Goal: Task Accomplishment & Management: Complete application form

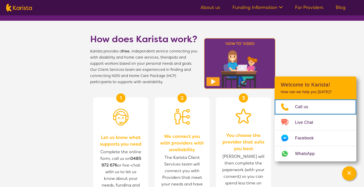
scroll to position [51, 0]
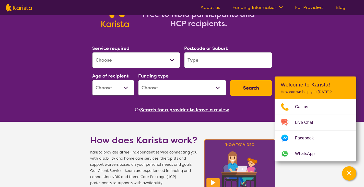
click at [168, 111] on button "Search for a provider to leave a review" at bounding box center [184, 110] width 89 height 8
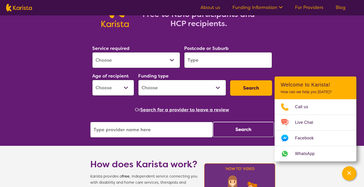
click at [162, 127] on input "search" at bounding box center [151, 130] width 123 height 16
type input "district 360"
click at [242, 129] on button "Search" at bounding box center [243, 129] width 61 height 15
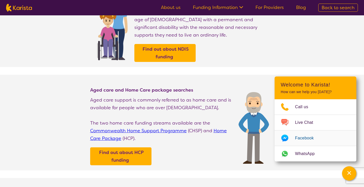
scroll to position [128, 0]
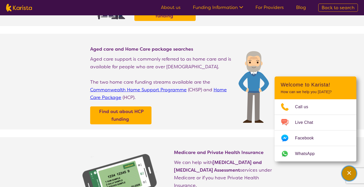
click at [350, 176] on div "Channel Menu" at bounding box center [349, 173] width 10 height 11
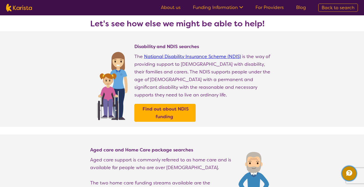
scroll to position [26, 0]
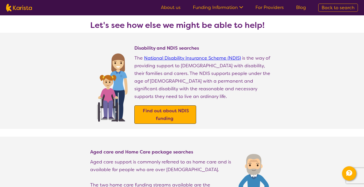
click at [173, 106] on span "Find out about NDIS funding" at bounding box center [166, 114] width 48 height 16
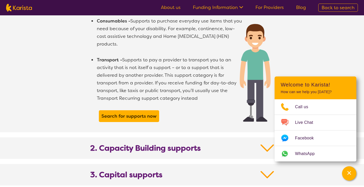
scroll to position [384, 0]
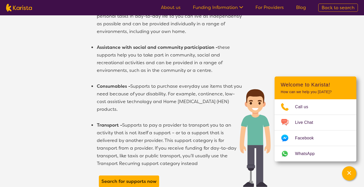
click at [271, 7] on link "For Providers" at bounding box center [270, 7] width 28 height 6
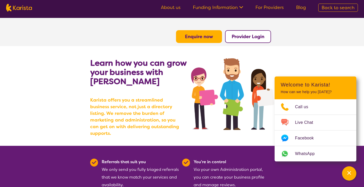
click at [256, 36] on b "Provider Login" at bounding box center [248, 37] width 33 height 6
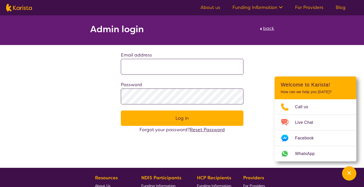
click at [274, 29] on span "back" at bounding box center [268, 28] width 11 height 6
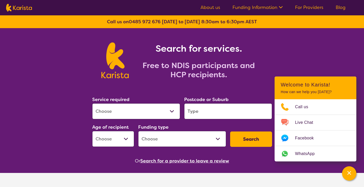
click at [317, 5] on link "For Providers" at bounding box center [309, 7] width 28 height 6
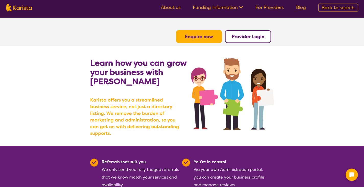
click at [199, 30] on button "Enquire now" at bounding box center [199, 36] width 46 height 13
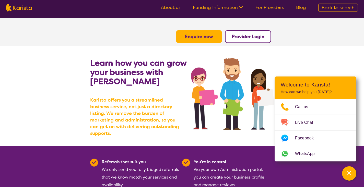
click at [200, 35] on b "Enquire now" at bounding box center [199, 37] width 28 height 6
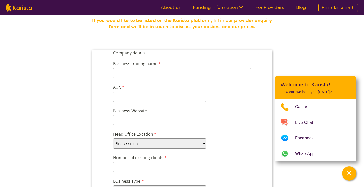
scroll to position [77, 0]
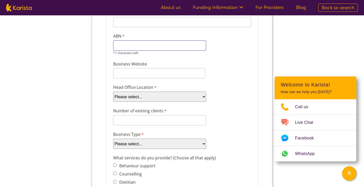
click at [155, 48] on input "ABN" at bounding box center [159, 45] width 93 height 10
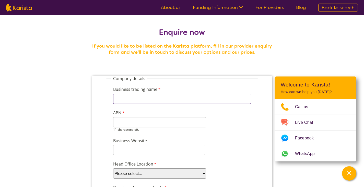
click at [184, 98] on input "Business trading name" at bounding box center [182, 99] width 138 height 10
type input "District 360 Supports"
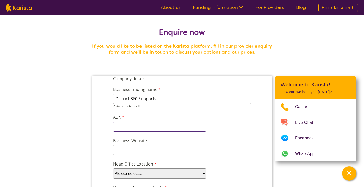
click at [146, 123] on input "ABN" at bounding box center [159, 126] width 93 height 10
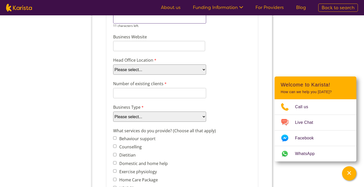
scroll to position [51, 0]
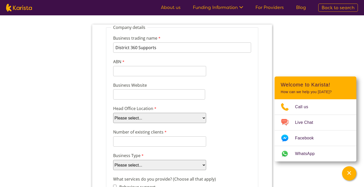
drag, startPoint x: 160, startPoint y: 119, endPoint x: 160, endPoint y: 110, distance: 9.0
click at [160, 119] on select "Please select... ACT NSW NT QLD SA TAS VIC WA" at bounding box center [159, 118] width 93 height 10
select select "tfa_101"
click at [113, 113] on select "Please select... ACT NSW NT QLD SA TAS VIC WA" at bounding box center [159, 118] width 93 height 10
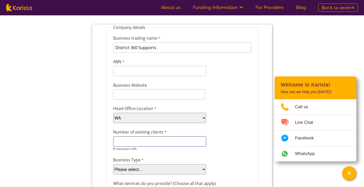
click at [154, 142] on input "Number of existing clients" at bounding box center [159, 141] width 93 height 10
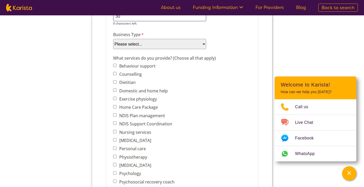
scroll to position [179, 0]
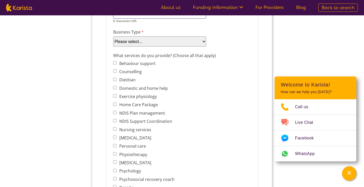
type input "30"
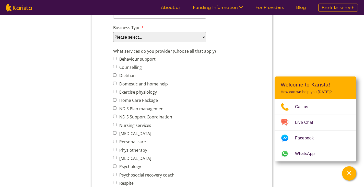
click at [148, 42] on div "Business Type Please select... Company Individual/Sole Trader Other (please spe…" at bounding box center [182, 34] width 142 height 20
select select "tfa_87"
click at [113, 42] on select "Please select... Company Individual/Sole Trader Other (please specify)" at bounding box center [159, 37] width 93 height 10
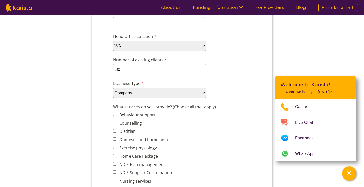
scroll to position [51, 0]
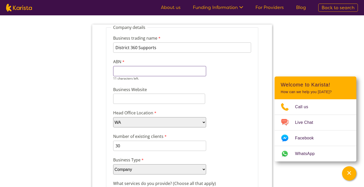
click at [140, 69] on input "ABN" at bounding box center [159, 71] width 93 height 10
paste input "https://www"
type input "https://www"
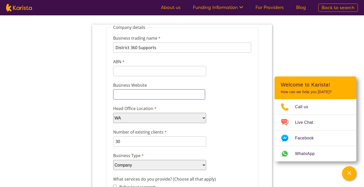
paste input "https://www.district360.com.au/"
click at [189, 95] on input "https://www.district360.com.au/" at bounding box center [159, 94] width 92 height 10
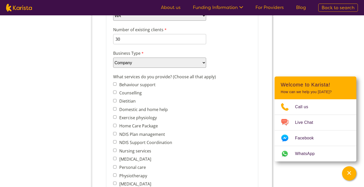
type input "https://www.district360.com.au/"
click at [133, 93] on label "Counselling" at bounding box center [129, 93] width 24 height 6
click at [116, 93] on input "Counselling" at bounding box center [114, 92] width 3 height 3
checkbox input "true"
click at [132, 109] on label "Domestic and home help" at bounding box center [142, 110] width 50 height 6
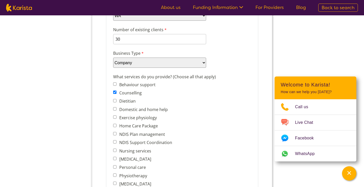
click at [116, 109] on input "Domestic and home help" at bounding box center [114, 108] width 3 height 3
checkbox input "true"
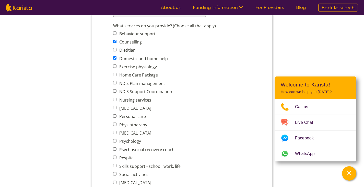
scroll to position [205, 0]
click at [152, 82] on label "NDIS Plan management" at bounding box center [140, 83] width 47 height 6
click at [116, 82] on input "NDIS Plan management" at bounding box center [114, 82] width 3 height 3
checkbox input "true"
click at [156, 88] on label "NDIS Support Coordination" at bounding box center [144, 91] width 54 height 6
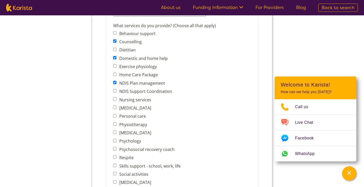
click at [116, 89] on input "NDIS Support Coordination" at bounding box center [114, 90] width 3 height 3
checkbox input "true"
click at [144, 100] on label "Nursing services" at bounding box center [134, 100] width 34 height 6
click at [116, 100] on input "Nursing services" at bounding box center [114, 98] width 3 height 3
checkbox input "true"
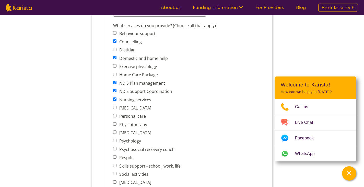
click at [138, 147] on label "Psychosocial recovery coach" at bounding box center [145, 150] width 57 height 6
click at [116, 147] on input "Psychosocial recovery coach" at bounding box center [114, 148] width 3 height 3
checkbox input "true"
click at [130, 155] on label "Respite" at bounding box center [125, 158] width 16 height 6
click at [116, 155] on input "Respite" at bounding box center [114, 156] width 3 height 3
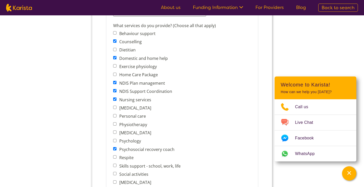
checkbox input "true"
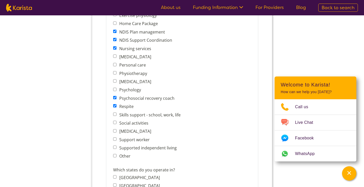
click at [141, 120] on label "Social activities" at bounding box center [132, 123] width 31 height 6
click at [116, 121] on input "Social activities" at bounding box center [114, 122] width 3 height 3
checkbox input "true"
click at [144, 129] on label "[MEDICAL_DATA]" at bounding box center [134, 131] width 34 height 6
click at [116, 129] on input "[MEDICAL_DATA]" at bounding box center [114, 130] width 3 height 3
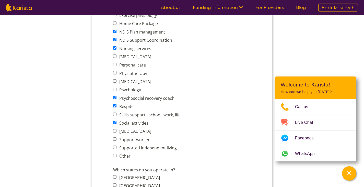
checkbox input "true"
click at [144, 137] on label "Support worker" at bounding box center [133, 140] width 32 height 6
click at [116, 137] on input "Support worker" at bounding box center [114, 138] width 3 height 3
checkbox input "true"
click at [152, 145] on label "Supported independent living" at bounding box center [146, 148] width 59 height 6
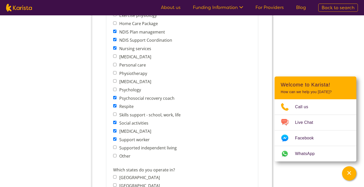
click at [116, 146] on input "Supported independent living" at bounding box center [114, 147] width 3 height 3
click at [150, 145] on label "Supported independent living" at bounding box center [146, 148] width 59 height 6
click at [116, 146] on input "Supported independent living" at bounding box center [114, 147] width 3 height 3
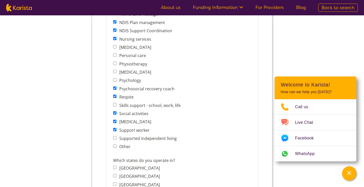
scroll to position [230, 0]
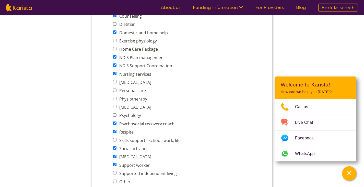
click at [137, 171] on label "Supported independent living" at bounding box center [146, 174] width 59 height 6
click at [116, 171] on input "Supported independent living" at bounding box center [114, 172] width 3 height 3
checkbox input "true"
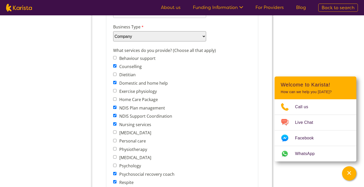
scroll to position [179, 0]
click at [132, 141] on label "Personal care" at bounding box center [131, 142] width 28 height 6
click at [116, 141] on input "Personal care" at bounding box center [114, 141] width 3 height 3
checkbox input "true"
click at [141, 99] on label "Home Care Package" at bounding box center [137, 100] width 40 height 6
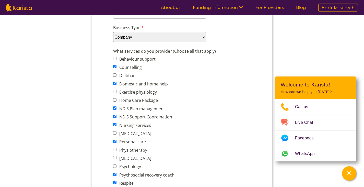
click at [116, 99] on input "Home Care Package" at bounding box center [114, 99] width 3 height 3
checkbox input "true"
click at [150, 94] on span "Exercise physiology" at bounding box center [148, 91] width 70 height 7
click at [147, 89] on label "Exercise physiology" at bounding box center [136, 92] width 39 height 6
click at [116, 90] on input "Exercise physiology" at bounding box center [114, 91] width 3 height 3
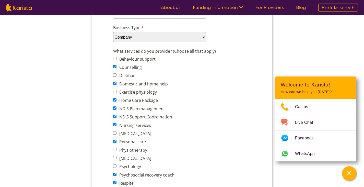
checkbox input "true"
click at [138, 148] on label "Physiotherapy" at bounding box center [131, 150] width 29 height 6
click at [116, 148] on input "Physiotherapy" at bounding box center [114, 149] width 3 height 3
checkbox input "true"
click at [144, 90] on label "Exercise physiology" at bounding box center [136, 92] width 39 height 6
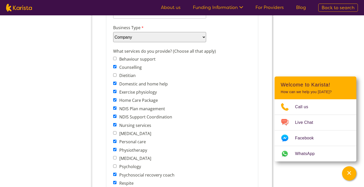
click at [116, 90] on input "Exercise physiology" at bounding box center [114, 91] width 3 height 3
click at [148, 90] on label "Exercise physiology" at bounding box center [136, 92] width 39 height 6
click at [116, 90] on input "Exercise physiology" at bounding box center [114, 91] width 3 height 3
checkbox input "true"
click at [128, 147] on label "Physiotherapy" at bounding box center [131, 150] width 29 height 6
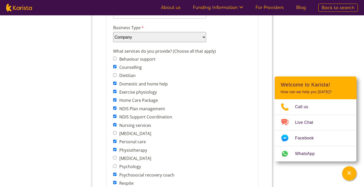
click at [116, 148] on input "Physiotherapy" at bounding box center [114, 149] width 3 height 3
checkbox input "false"
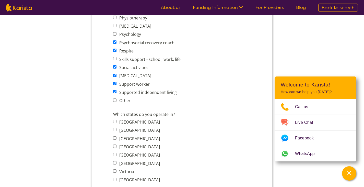
scroll to position [315, 0]
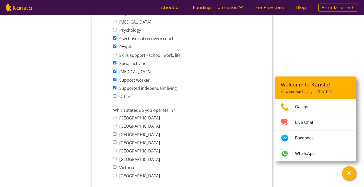
click at [115, 174] on input "Western Australia" at bounding box center [114, 175] width 3 height 3
checkbox input "true"
click at [113, 165] on input "Victoria" at bounding box center [114, 166] width 3 height 3
checkbox input "true"
click at [116, 140] on input "Queensland" at bounding box center [114, 141] width 3 height 3
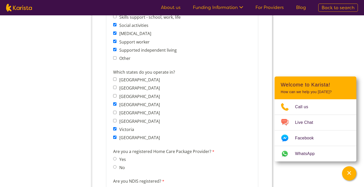
scroll to position [392, 0]
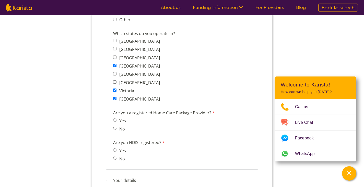
click at [114, 64] on input "Queensland" at bounding box center [114, 65] width 3 height 3
checkbox input "false"
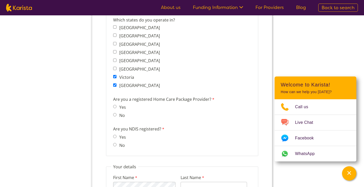
scroll to position [418, 0]
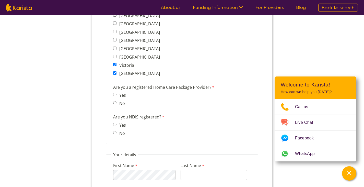
click at [121, 122] on label "Yes" at bounding box center [121, 125] width 8 height 6
click at [116, 123] on input "Yes" at bounding box center [114, 124] width 3 height 3
radio input "true"
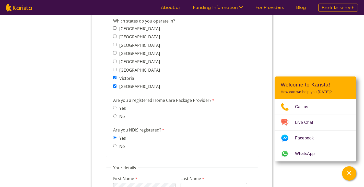
scroll to position [392, 0]
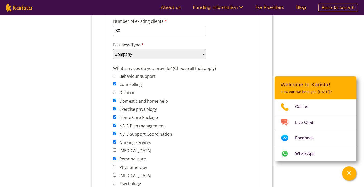
click at [135, 117] on label "Home Care Package" at bounding box center [137, 118] width 40 height 6
click at [116, 117] on input "Home Care Package" at bounding box center [114, 116] width 3 height 3
checkbox input "false"
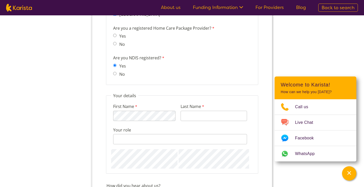
scroll to position [521, 0]
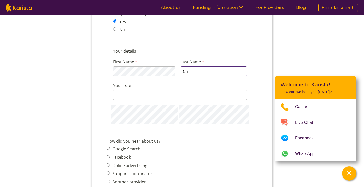
type input "C"
click at [154, 65] on div "First Name 116 characters left. Last Name Tr Your role 128 characters left." at bounding box center [182, 89] width 142 height 70
type input "Kim"
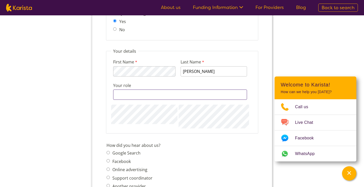
click at [133, 91] on input "Your role" at bounding box center [180, 95] width 134 height 10
type input "Marketing Specialist"
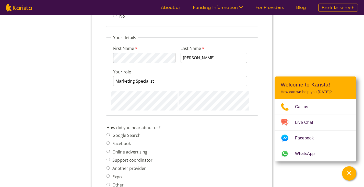
scroll to position [547, 0]
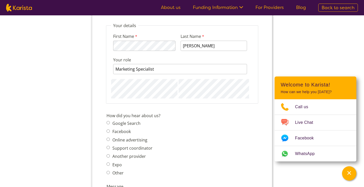
click at [136, 153] on label "Another provider" at bounding box center [128, 156] width 35 height 6
click at [110, 154] on input "Another provider" at bounding box center [107, 155] width 3 height 3
radio input "true"
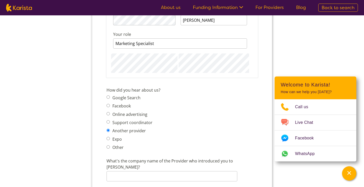
click at [117, 136] on label "Expo" at bounding box center [116, 139] width 11 height 6
click at [110, 137] on input "Expo" at bounding box center [107, 138] width 3 height 3
radio input "true"
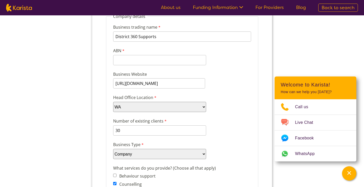
scroll to position [61, 0]
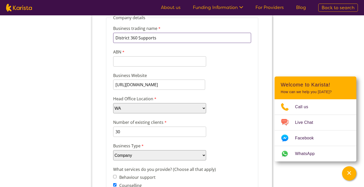
click at [149, 42] on input "District 360 Supports" at bounding box center [182, 38] width 138 height 10
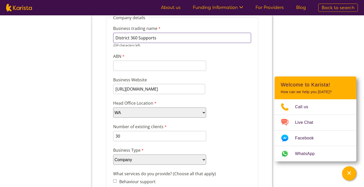
click at [149, 42] on input "District 360 Supports" at bounding box center [182, 38] width 138 height 10
click at [138, 63] on input "ABN" at bounding box center [159, 66] width 93 height 10
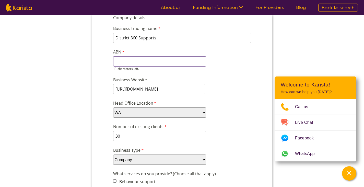
paste input "32 903 430"
click at [120, 60] on input "32 903 430" at bounding box center [159, 61] width 93 height 10
click at [140, 61] on input "32 903 430" at bounding box center [159, 61] width 93 height 10
click at [140, 61] on input "32903430" at bounding box center [159, 61] width 93 height 10
type input "32903430779"
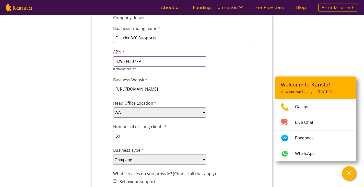
drag, startPoint x: 143, startPoint y: 59, endPoint x: 88, endPoint y: 63, distance: 55.1
click html "Company details Business trading name District 360 Supports 234 characters left…"
drag, startPoint x: 149, startPoint y: 62, endPoint x: 131, endPoint y: 63, distance: 18.4
click at [131, 63] on input "32903430779" at bounding box center [159, 61] width 93 height 10
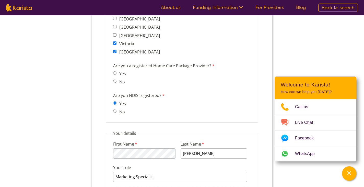
scroll to position [567, 0]
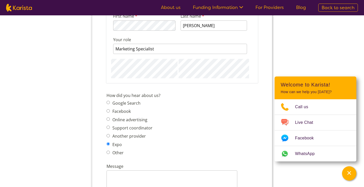
click at [116, 150] on label "Other" at bounding box center [117, 153] width 13 height 6
click at [110, 151] on input "Other" at bounding box center [107, 152] width 3 height 3
radio input "true"
click at [140, 170] on input "Other - please describe" at bounding box center [171, 175] width 131 height 10
click at [126, 100] on label "Google Search" at bounding box center [126, 103] width 30 height 6
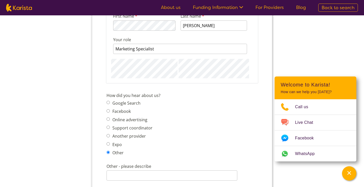
click at [110, 101] on input "Google Search" at bounding box center [107, 102] width 3 height 3
radio input "true"
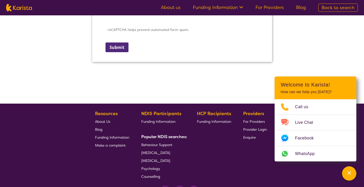
scroll to position [721, 0]
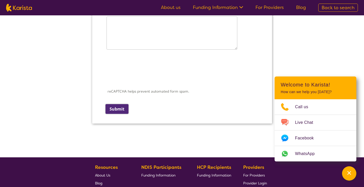
click at [118, 104] on input "Submit" at bounding box center [116, 109] width 23 height 10
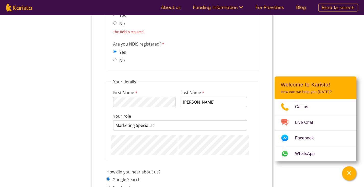
scroll to position [439, 0]
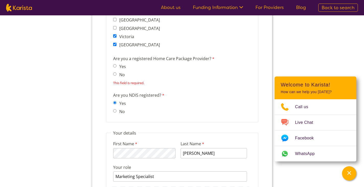
click at [116, 72] on input "No" at bounding box center [114, 73] width 3 height 3
radio input "true"
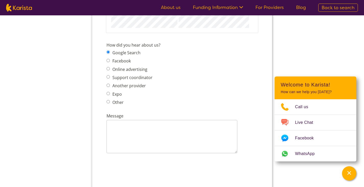
scroll to position [720, 0]
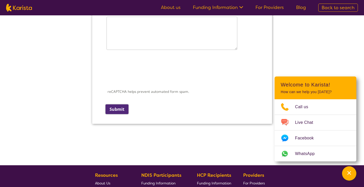
click at [121, 104] on input "Submit" at bounding box center [116, 109] width 23 height 10
